Goal: Submit feedback/report problem

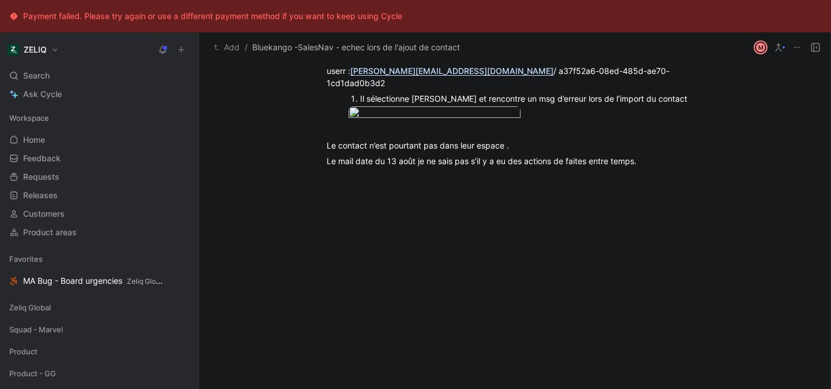
scroll to position [916, 0]
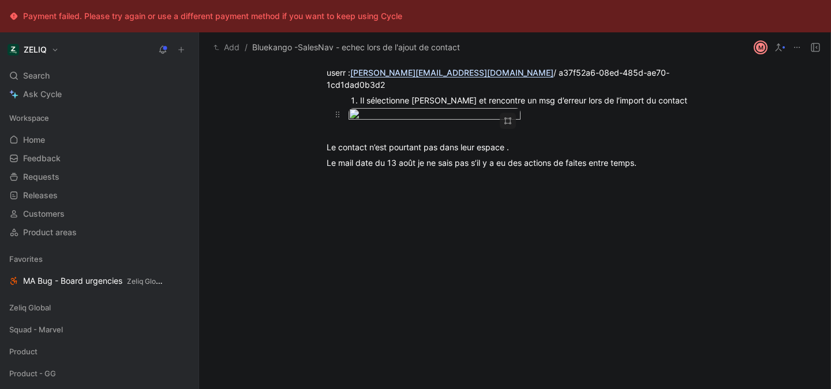
click at [402, 146] on body "Payment failed. Please try again or use a different payment method if you want …" at bounding box center [415, 194] width 831 height 389
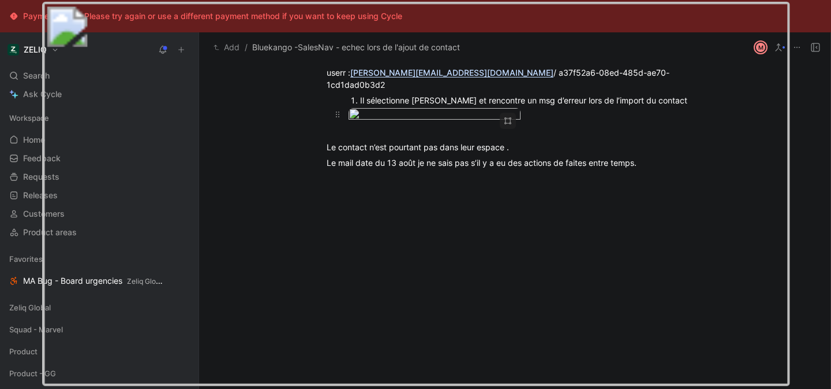
click at [402, 146] on img at bounding box center [416, 193] width 748 height 384
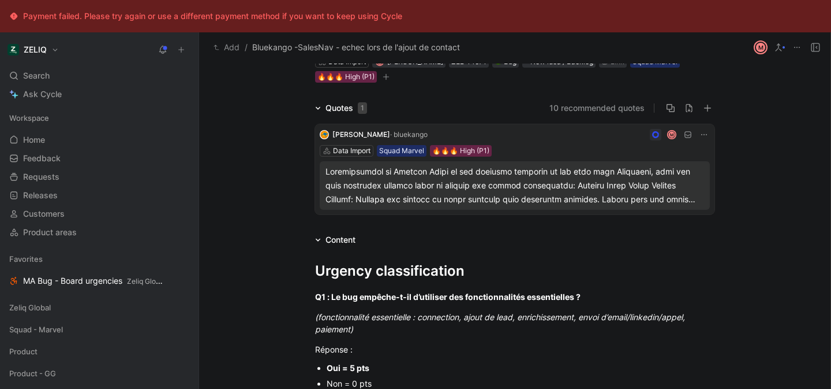
scroll to position [0, 0]
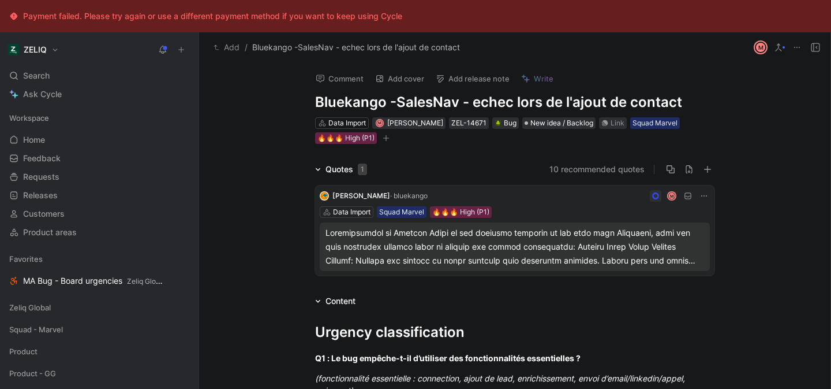
click at [354, 79] on button "Comment" at bounding box center [340, 78] width 58 height 16
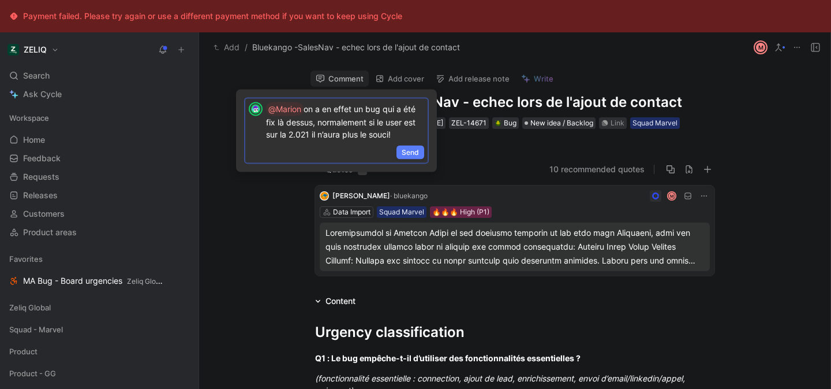
click at [417, 152] on span "Send" at bounding box center [410, 153] width 17 height 12
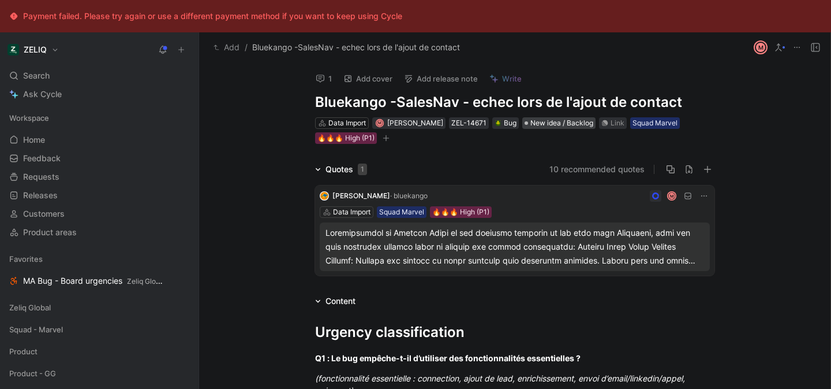
click at [555, 120] on span "New idea / Backlog" at bounding box center [562, 123] width 63 height 12
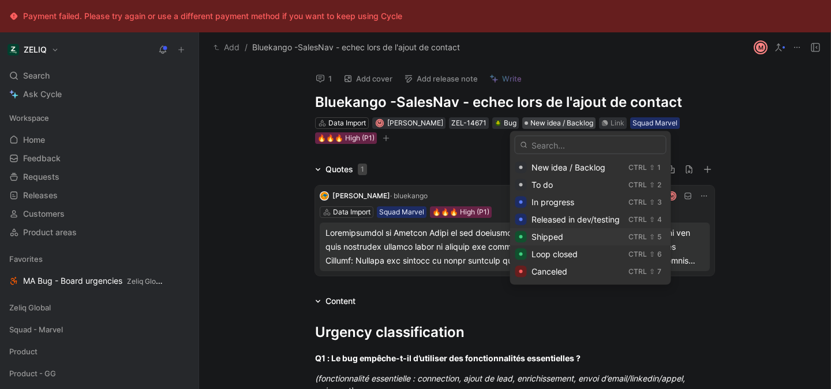
click at [556, 240] on span "Shipped" at bounding box center [548, 237] width 32 height 10
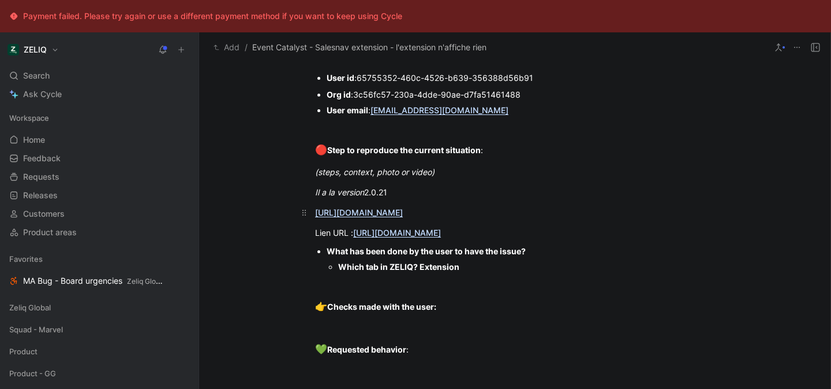
scroll to position [890, 0]
